Goal: Check status: Check status

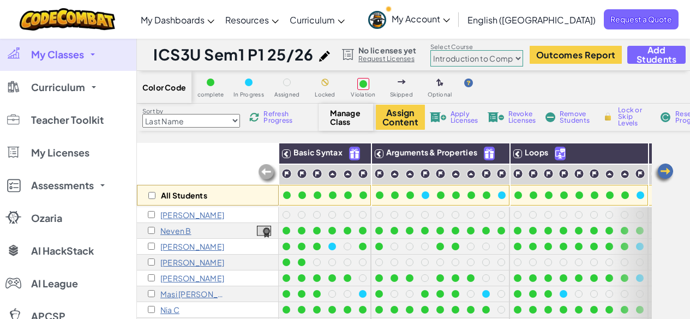
select select "560f1a9f22961295f9427742"
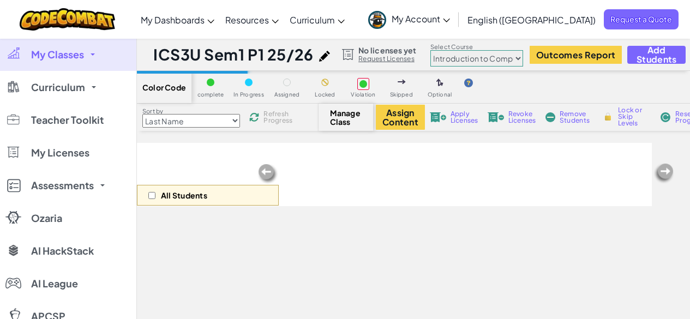
select select "560f1a9f22961295f9427742"
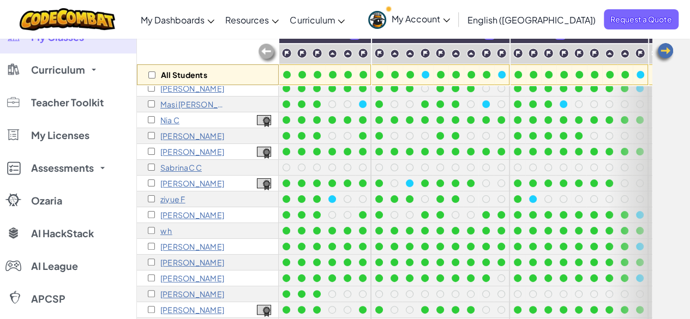
scroll to position [27, 0]
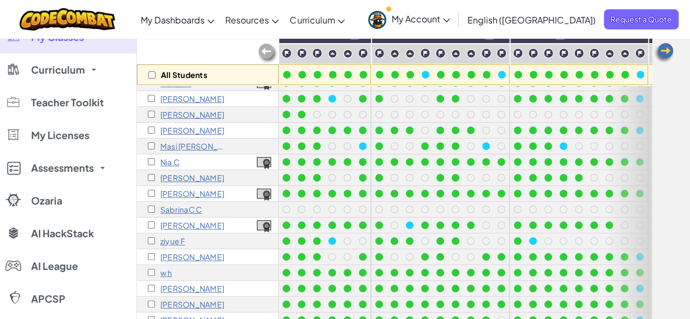
click at [668, 47] on img at bounding box center [663, 53] width 22 height 22
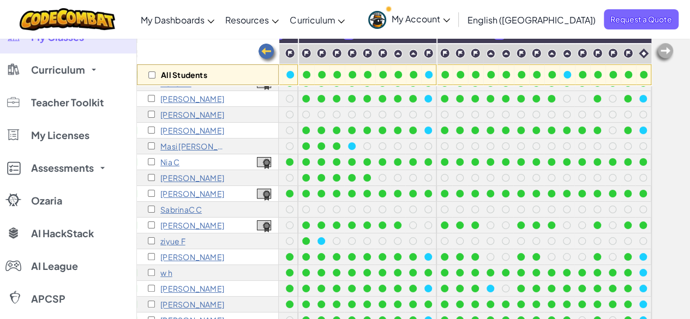
scroll to position [0, 218]
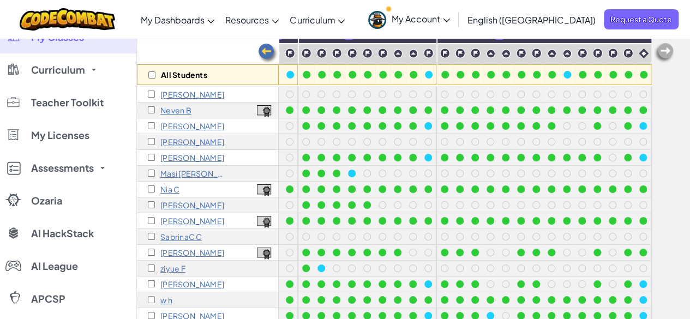
click at [184, 155] on p "[PERSON_NAME]" at bounding box center [192, 157] width 64 height 9
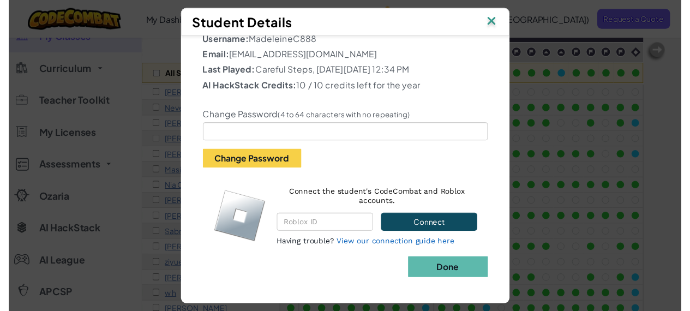
scroll to position [0, 0]
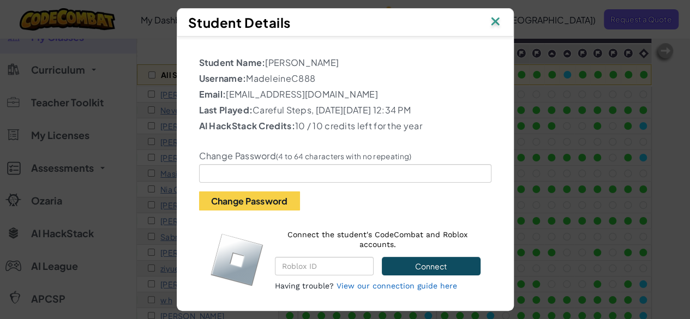
click at [498, 23] on img at bounding box center [495, 22] width 14 height 16
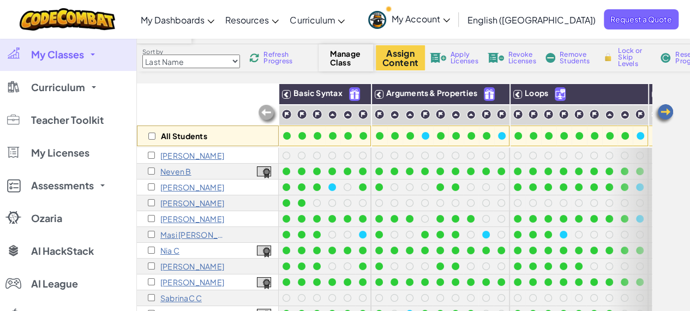
scroll to position [63, 0]
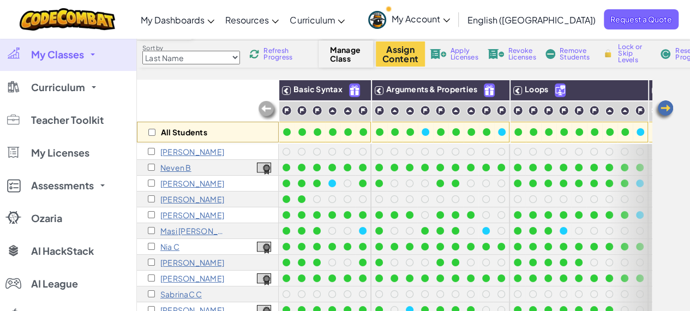
click at [661, 112] on img at bounding box center [663, 110] width 22 height 22
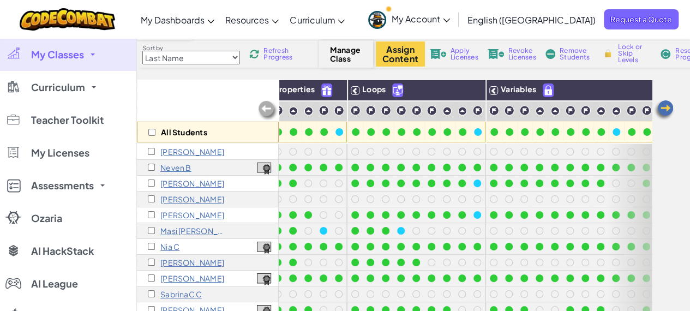
scroll to position [0, 218]
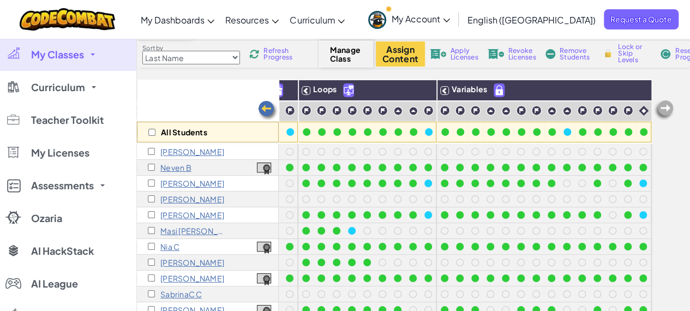
click at [274, 120] on img at bounding box center [268, 111] width 22 height 22
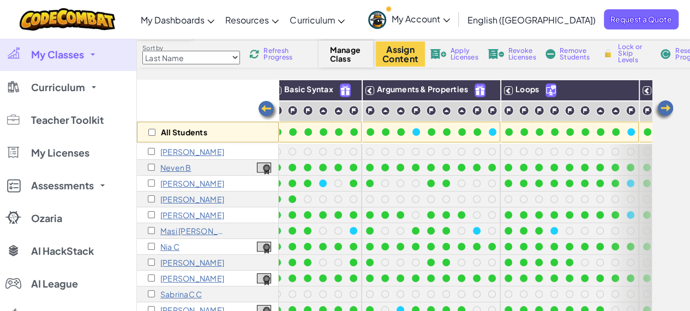
scroll to position [63, 0]
click at [665, 106] on img at bounding box center [663, 110] width 22 height 22
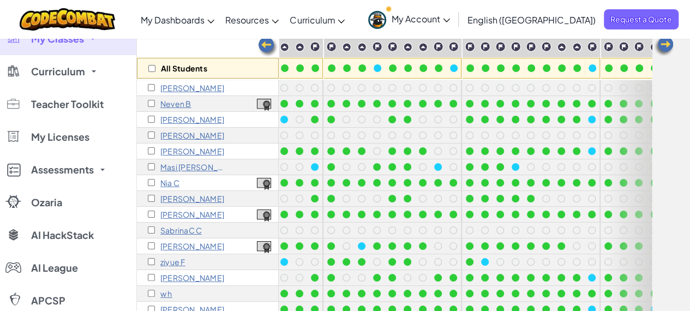
scroll to position [128, 0]
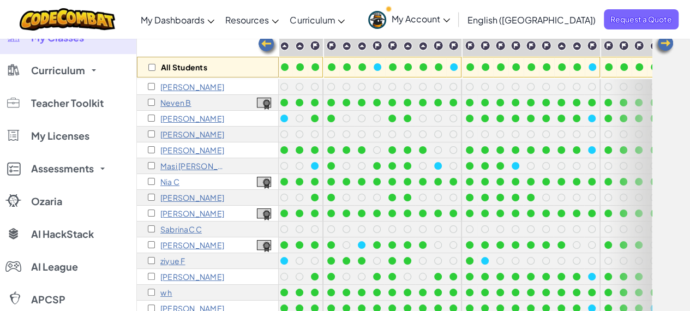
drag, startPoint x: 689, startPoint y: 120, endPoint x: 686, endPoint y: 164, distance: 43.7
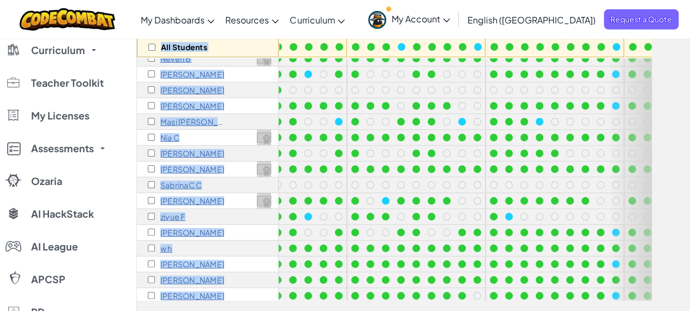
scroll to position [171, 0]
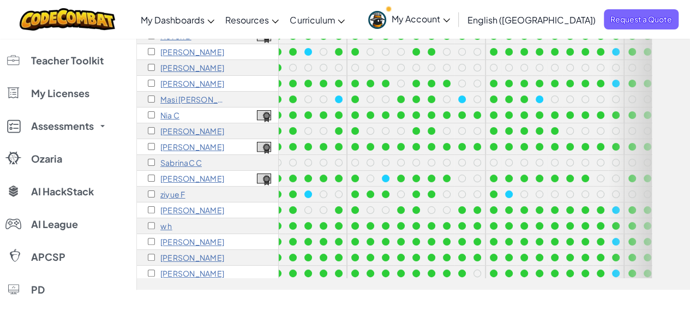
click at [675, 114] on div "All Students Basic Syntax Arguments & Properties Loops Variables [PERSON_NAME] …" at bounding box center [413, 130] width 553 height 317
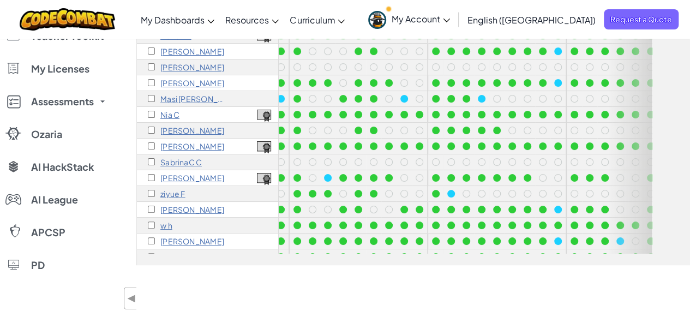
scroll to position [0, 0]
